Goal: Check status: Check status

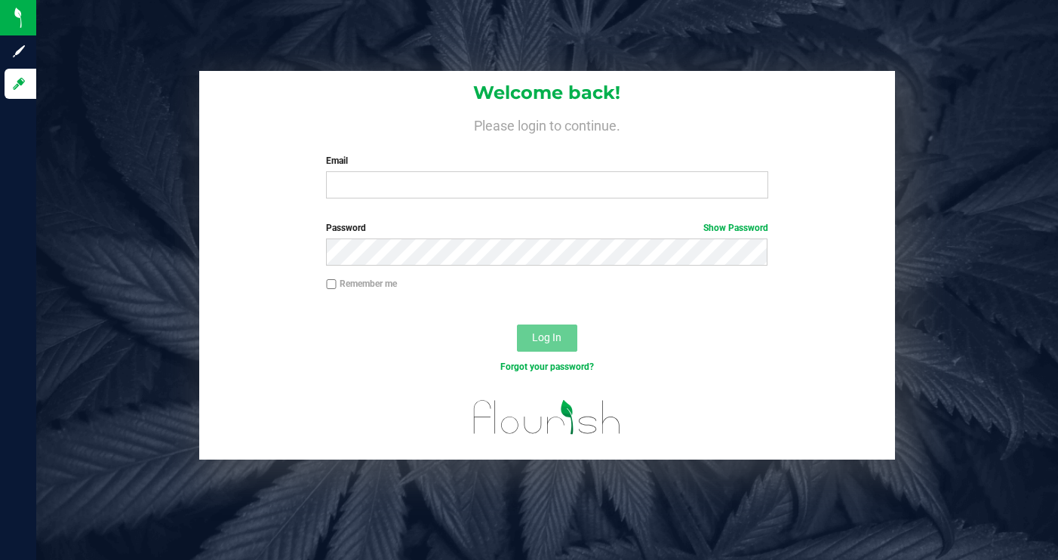
click at [362, 287] on label "Remember me" at bounding box center [361, 284] width 71 height 14
click at [337, 287] on input "Remember me" at bounding box center [331, 284] width 11 height 11
checkbox input "true"
click at [385, 191] on input "Email" at bounding box center [547, 184] width 442 height 27
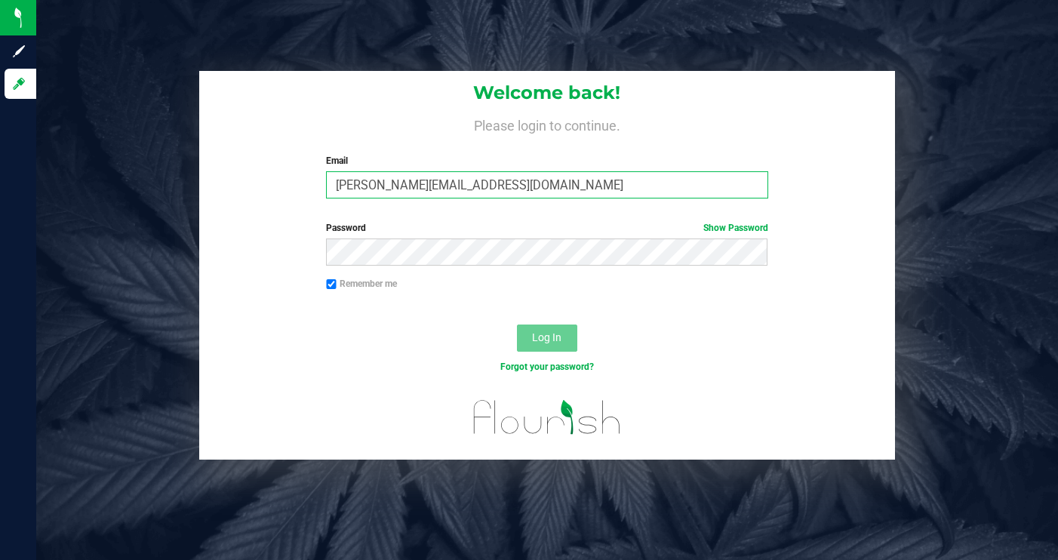
type input "[PERSON_NAME][EMAIL_ADDRESS][DOMAIN_NAME]"
click at [415, 271] on div "Password Show Password" at bounding box center [547, 249] width 697 height 56
click at [565, 343] on button "Log In" at bounding box center [547, 338] width 60 height 27
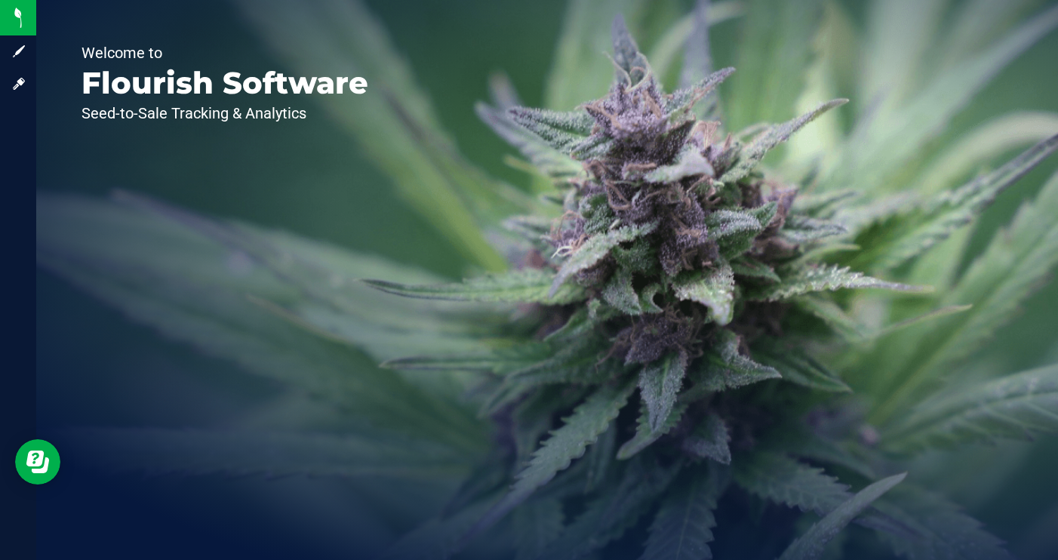
click at [346, 176] on div "Welcome to Flourish Software Seed-to-Sale Tracking & Analytics" at bounding box center [224, 280] width 377 height 560
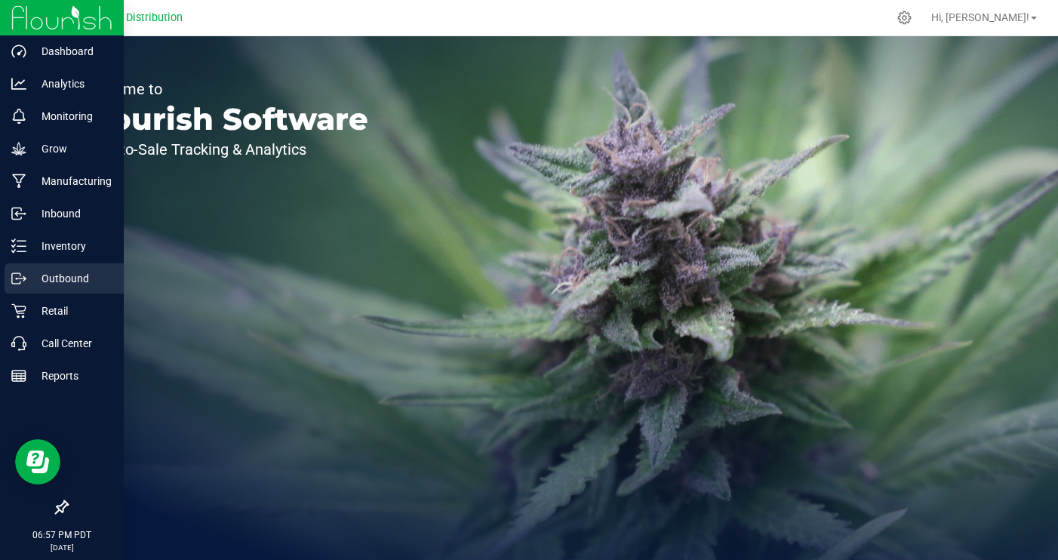
click at [70, 283] on p "Outbound" at bounding box center [71, 278] width 91 height 18
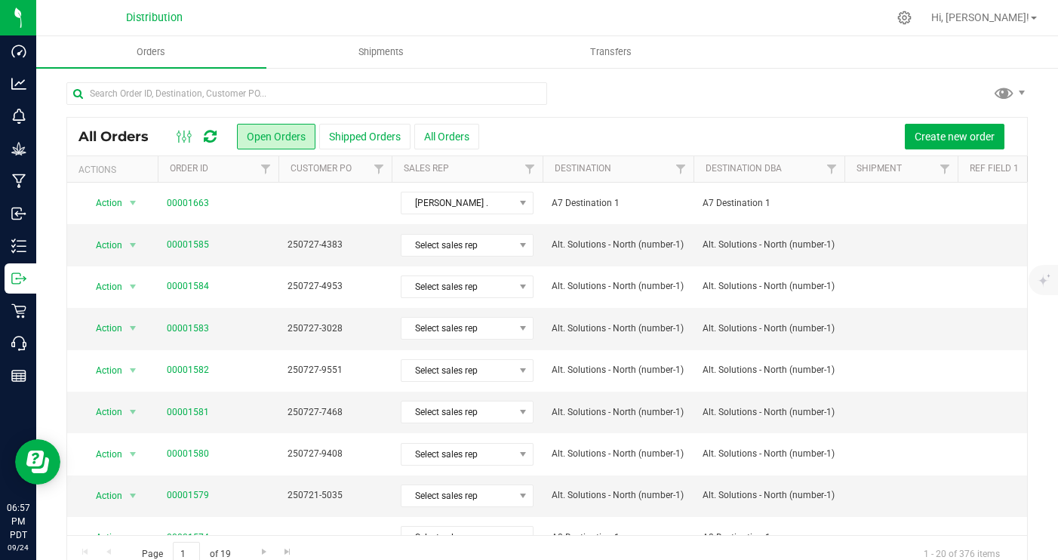
click at [214, 140] on icon at bounding box center [210, 136] width 13 height 15
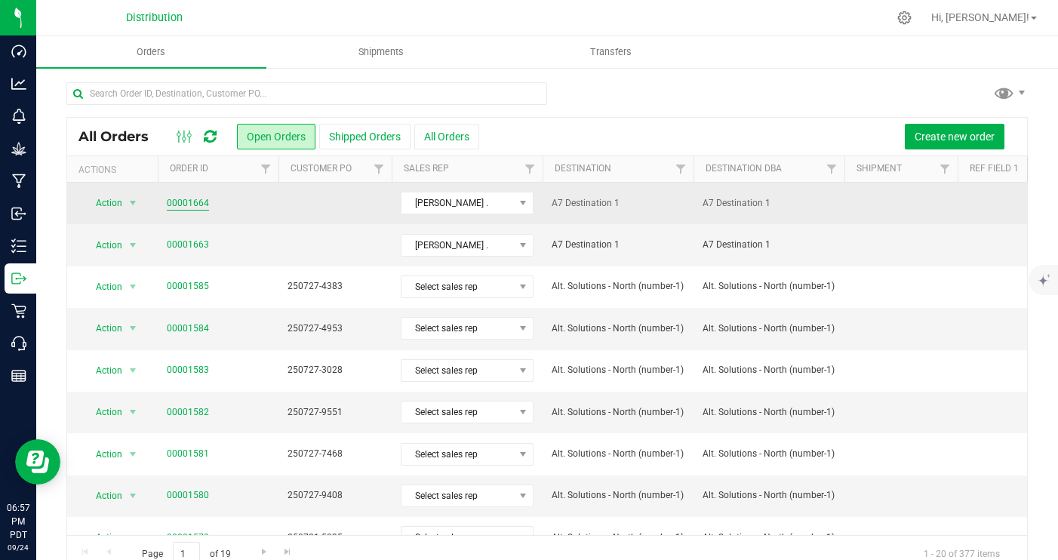
click at [193, 207] on link "00001664" at bounding box center [188, 203] width 42 height 14
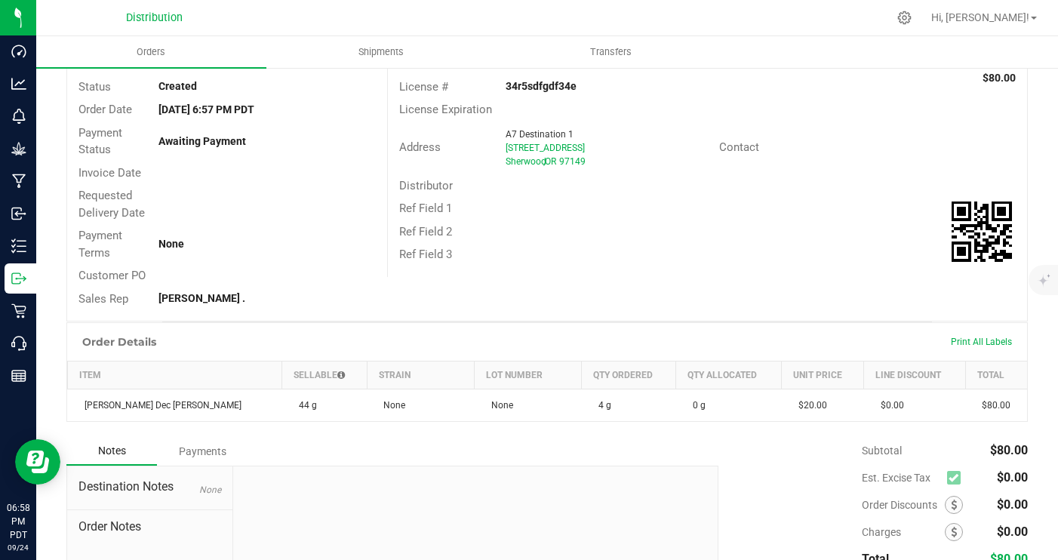
scroll to position [65, 0]
